Goal: Check status: Check status

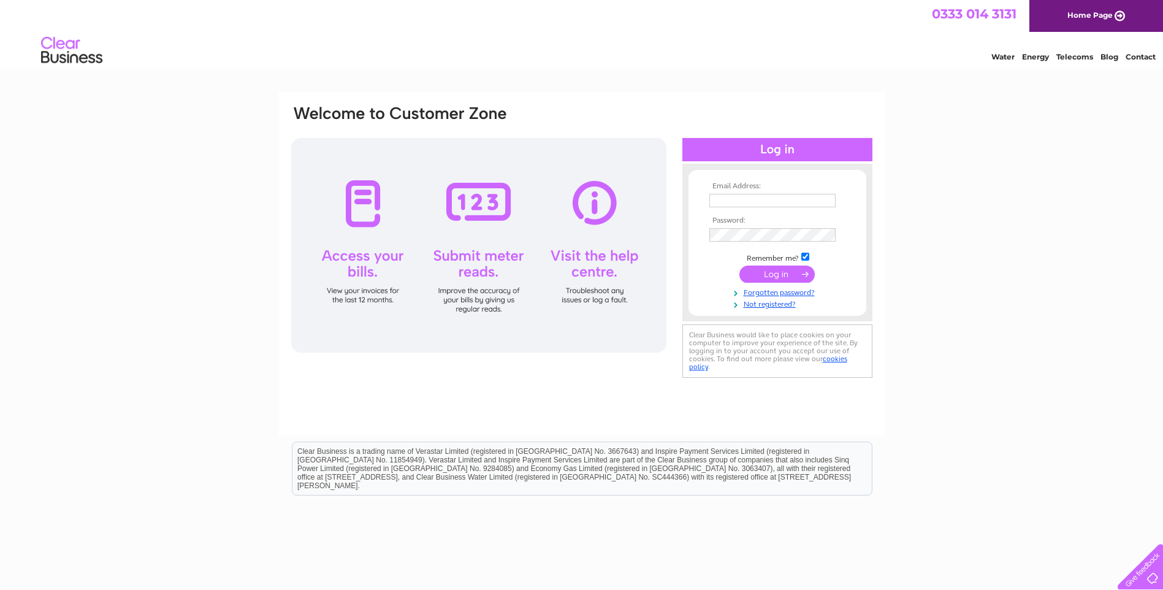
type input "alex@momentumwarranties.co.uk"
click at [774, 282] on input "submit" at bounding box center [776, 273] width 75 height 17
click at [774, 277] on input "submit" at bounding box center [776, 273] width 75 height 17
click at [777, 267] on input "submit" at bounding box center [776, 273] width 75 height 17
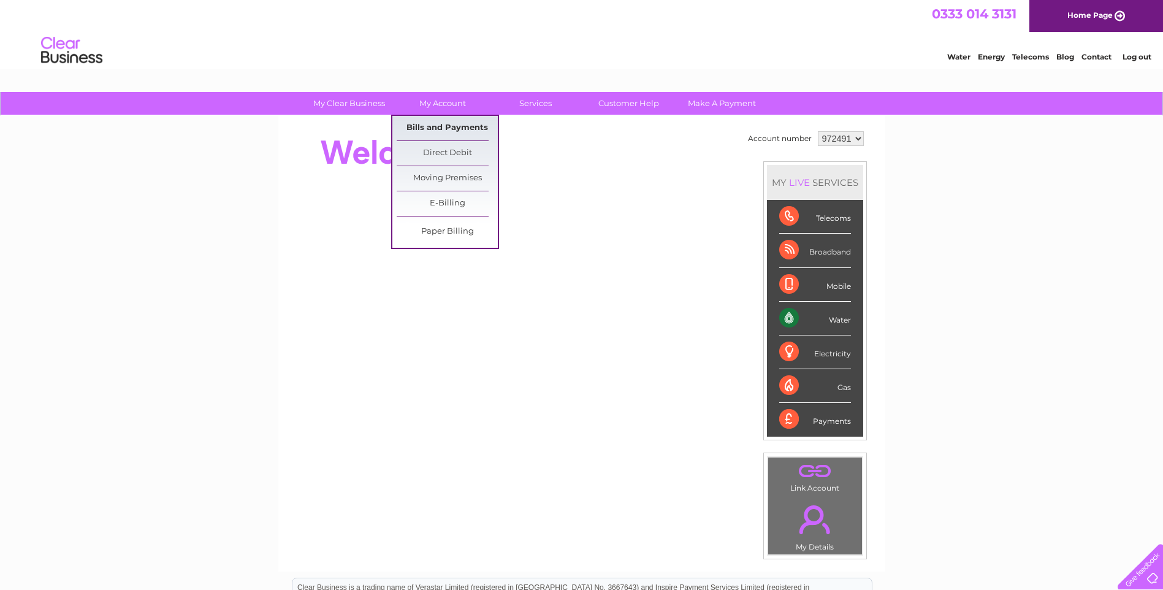
click at [453, 131] on link "Bills and Payments" at bounding box center [447, 128] width 101 height 25
click at [456, 127] on link "Bills and Payments" at bounding box center [447, 128] width 101 height 25
click at [446, 130] on link "Bills and Payments" at bounding box center [447, 128] width 101 height 25
